Goal: Task Accomplishment & Management: Manage account settings

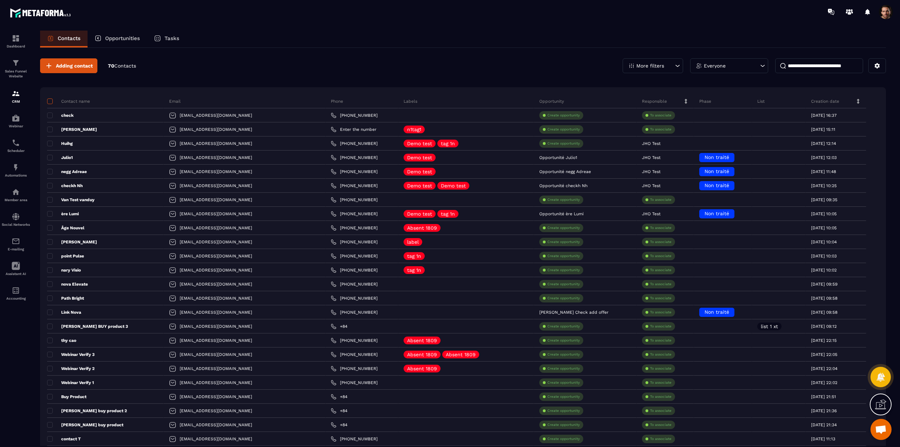
click at [51, 101] on span at bounding box center [50, 101] width 6 height 6
click at [50, 100] on span at bounding box center [50, 101] width 6 height 6
click at [659, 68] on p "More filters" at bounding box center [650, 65] width 28 height 5
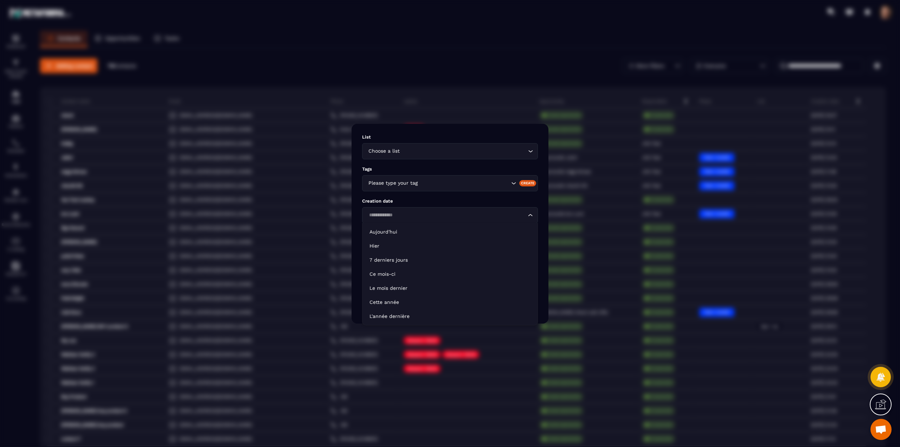
click at [390, 212] on input "Search for option" at bounding box center [447, 215] width 160 height 8
click at [384, 258] on p "7 derniers jours" at bounding box center [449, 259] width 161 height 7
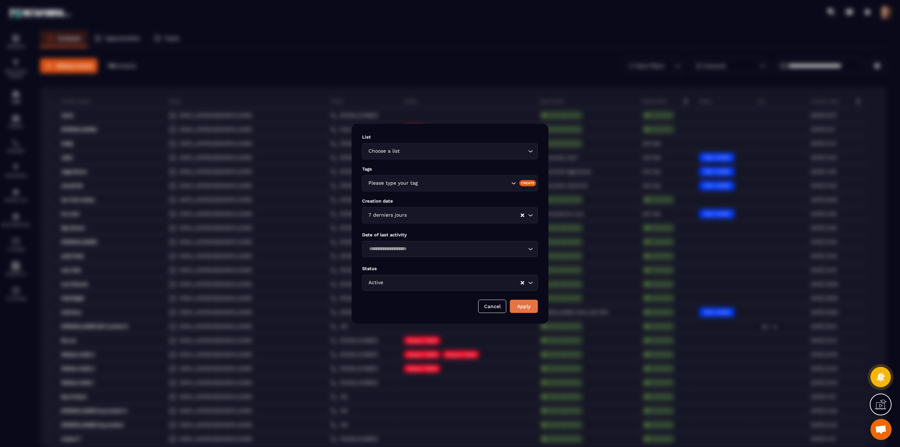
click at [519, 308] on button "Apply" at bounding box center [524, 305] width 28 height 13
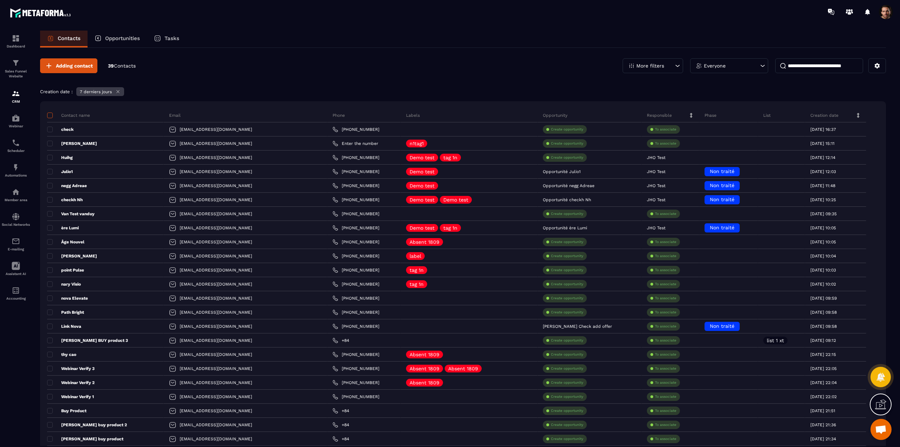
click at [49, 114] on span at bounding box center [50, 115] width 6 height 6
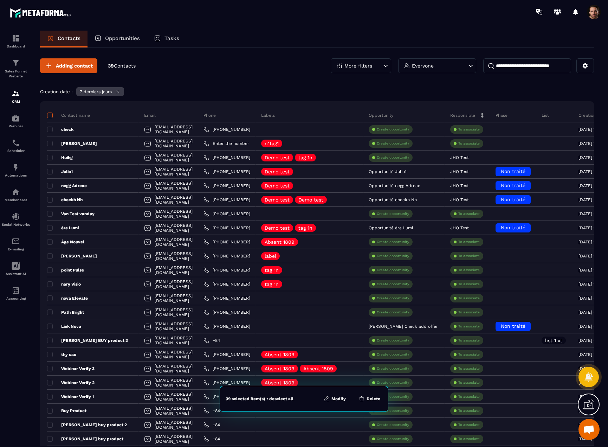
click at [52, 117] on span at bounding box center [50, 115] width 6 height 6
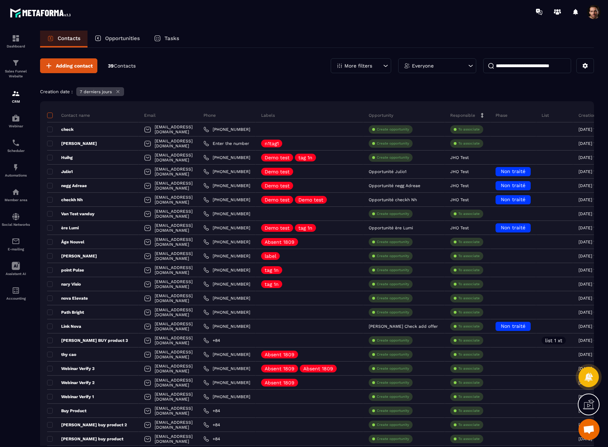
click at [49, 116] on span at bounding box center [50, 115] width 6 height 6
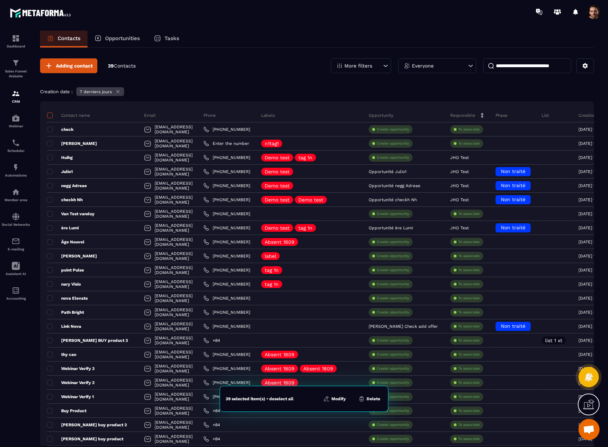
click at [48, 116] on span at bounding box center [50, 115] width 6 height 6
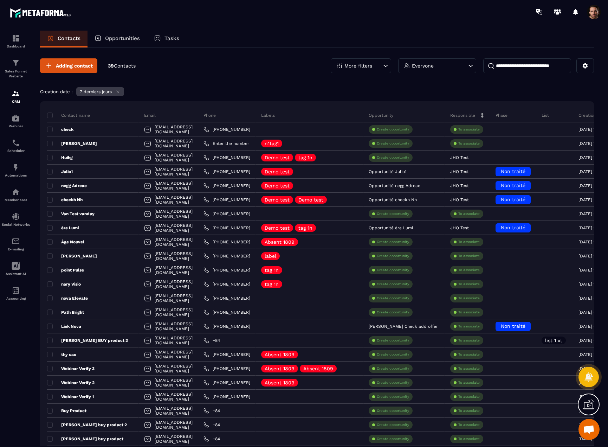
click at [121, 92] on div "7 derniers jours" at bounding box center [100, 91] width 48 height 9
click at [118, 90] on icon at bounding box center [117, 91] width 5 height 5
